Goal: Share content: Share content

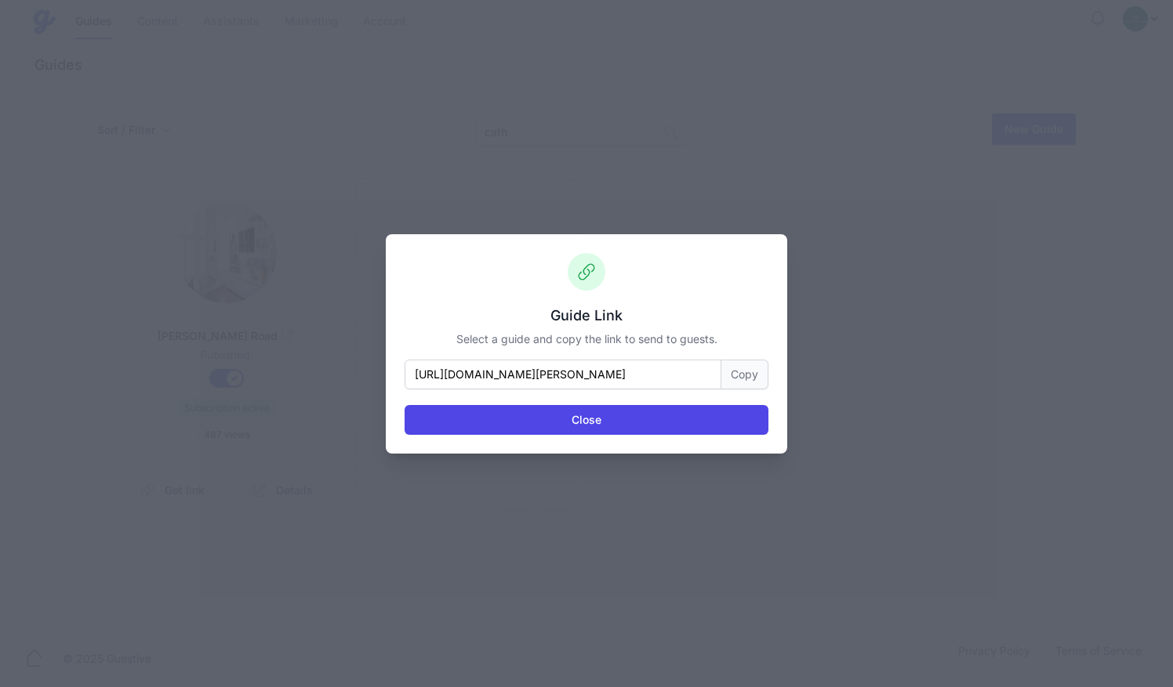
click at [658, 422] on button "Close" at bounding box center [586, 420] width 364 height 30
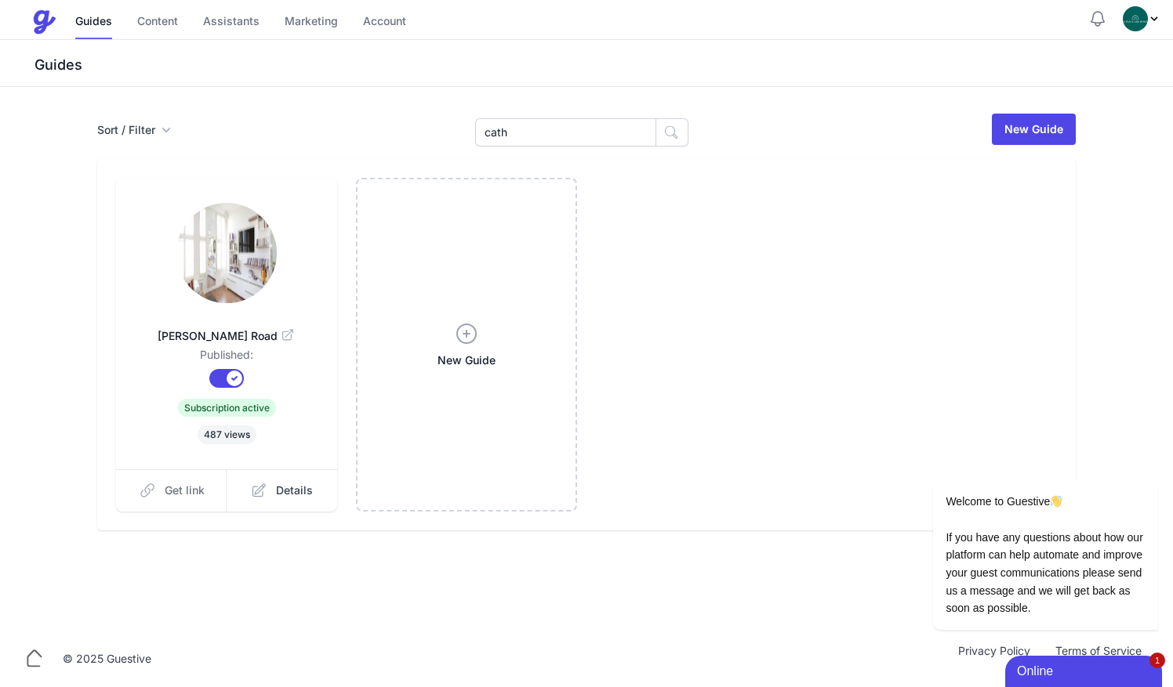
click at [186, 492] on span "Get link" at bounding box center [185, 491] width 40 height 16
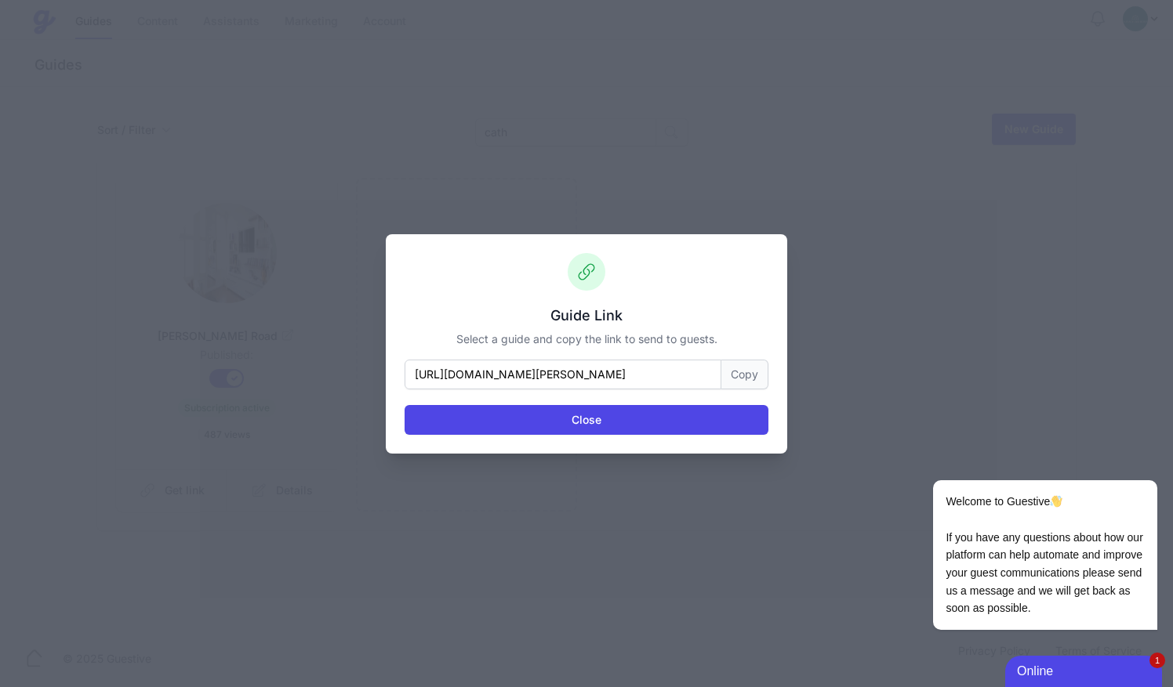
click at [756, 384] on button "Copy" at bounding box center [744, 375] width 47 height 30
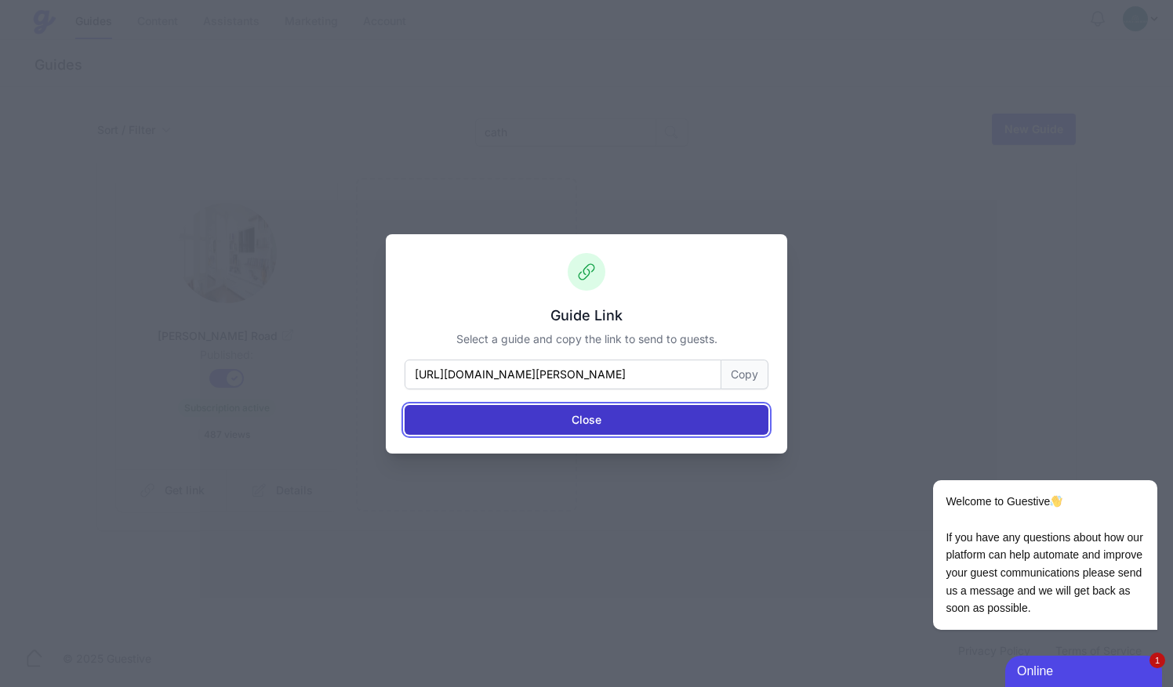
click at [572, 433] on button "Close" at bounding box center [586, 420] width 364 height 30
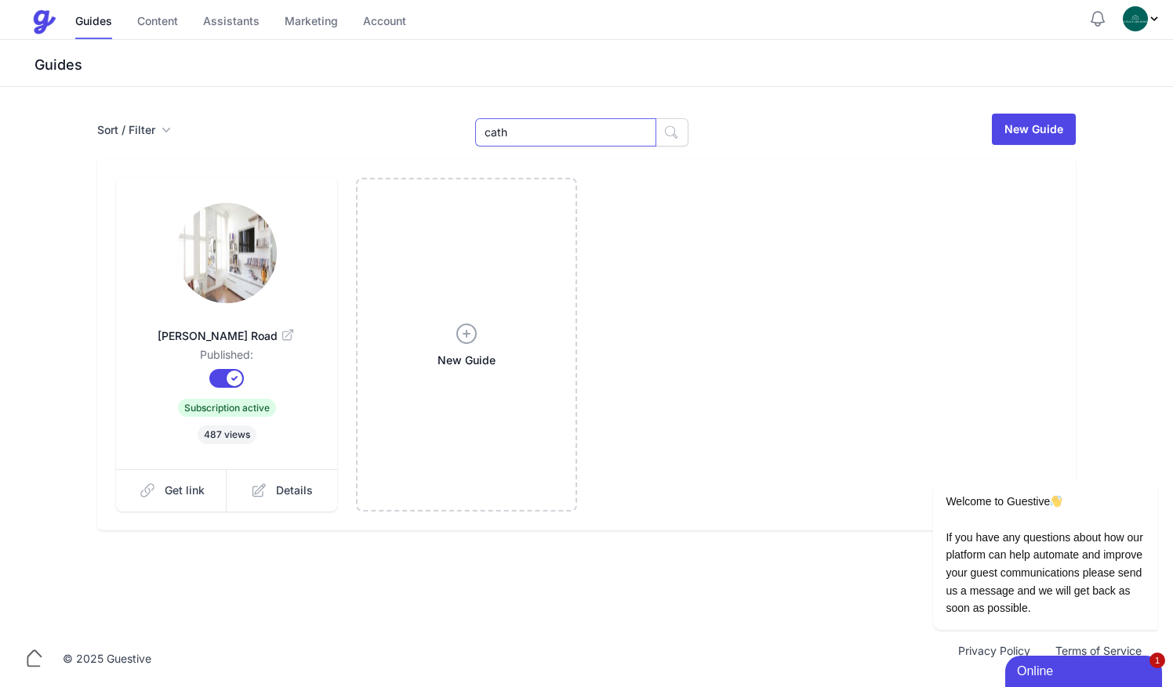
drag, startPoint x: 535, startPoint y: 141, endPoint x: 408, endPoint y: 134, distance: 126.4
click at [408, 134] on div "Sort / Filter Sort Name Created Unsorted All Published Unpublished Archived cat…" at bounding box center [586, 129] width 978 height 34
type input "chu"
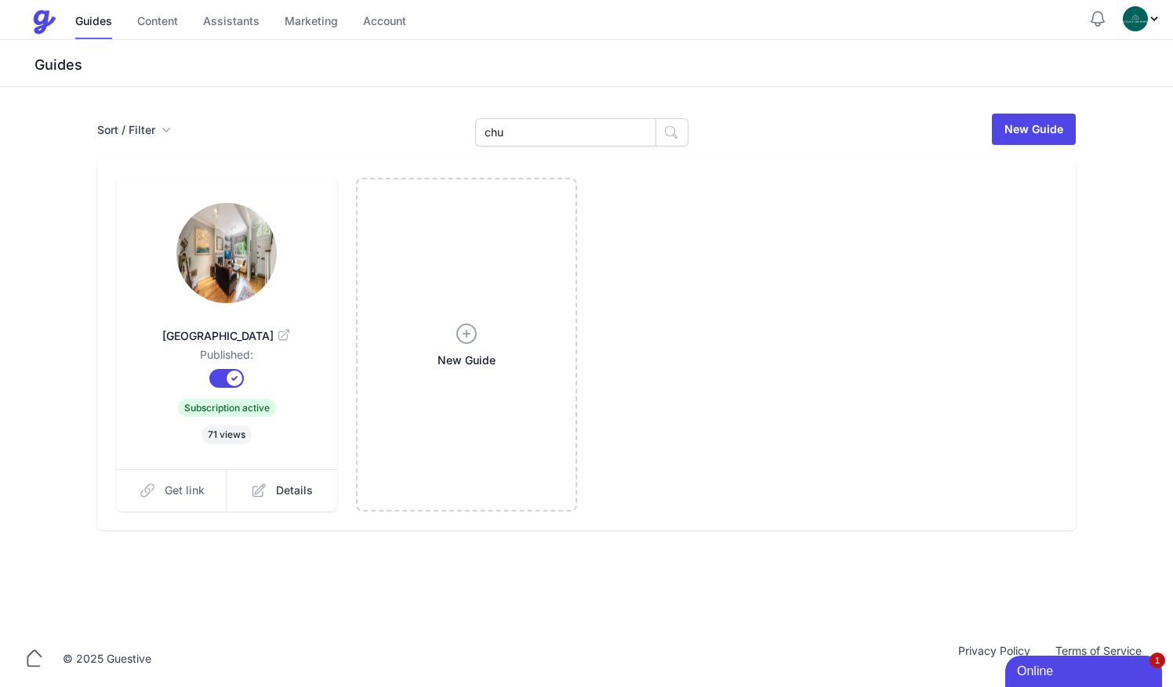
click at [173, 493] on span "Get link" at bounding box center [185, 491] width 40 height 16
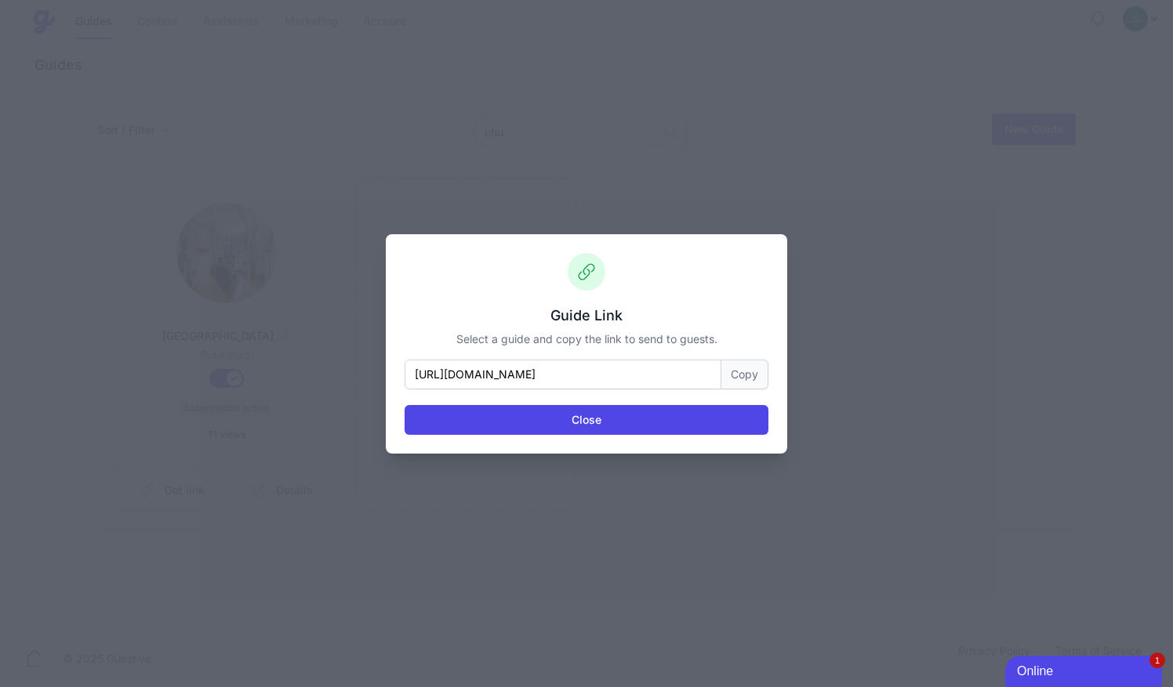
click at [767, 367] on button "Copy" at bounding box center [744, 375] width 47 height 30
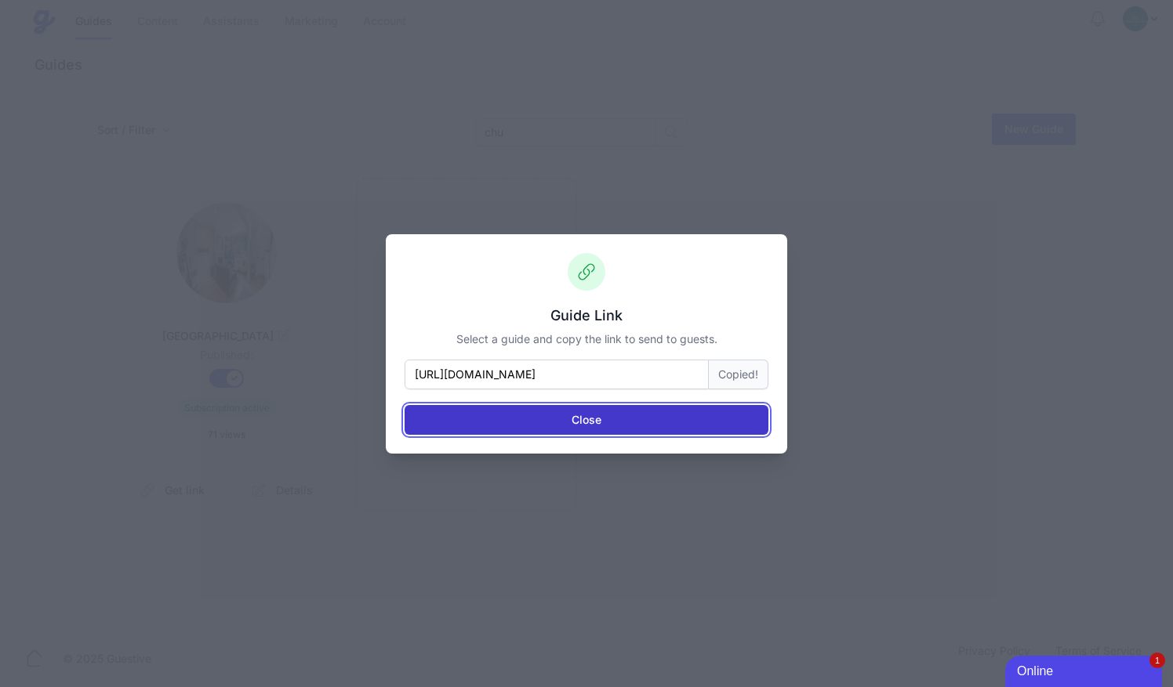
click at [685, 417] on button "Close" at bounding box center [586, 420] width 364 height 30
